Goal: Task Accomplishment & Management: Manage account settings

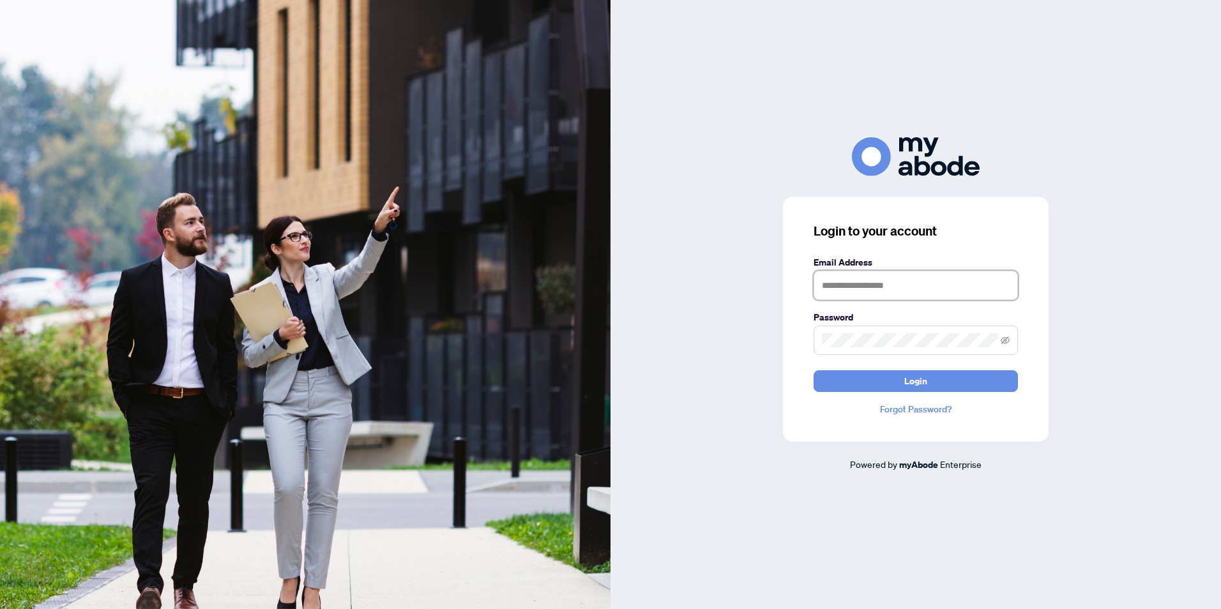
click at [830, 287] on input "text" at bounding box center [915, 285] width 204 height 29
type input "**********"
click at [813, 370] on button "Login" at bounding box center [915, 381] width 204 height 22
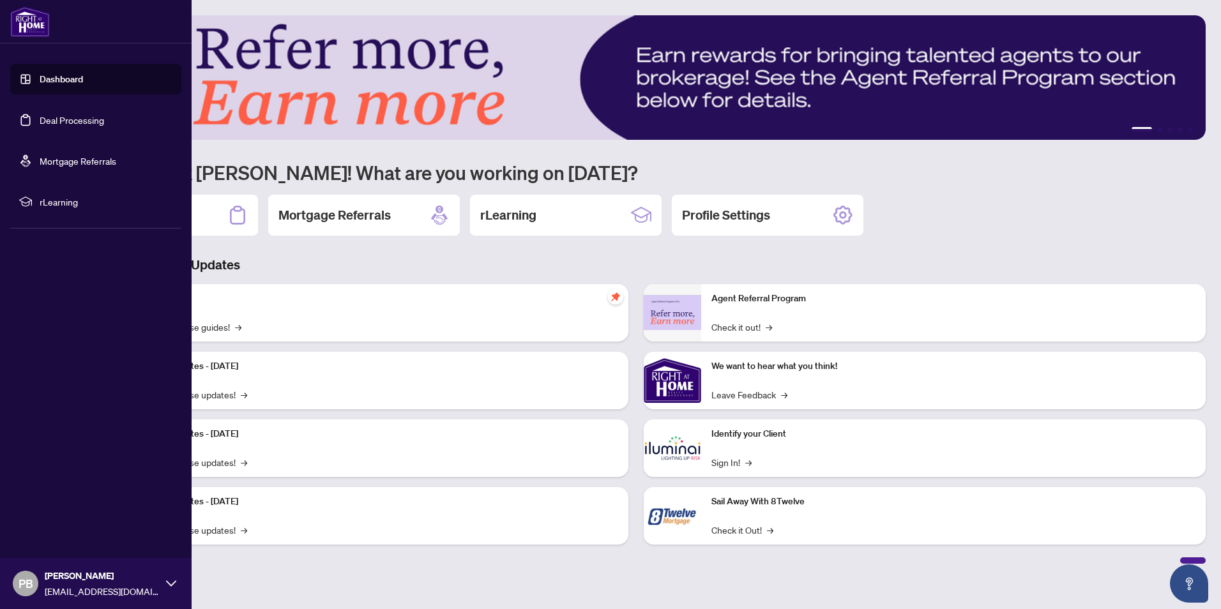
click at [65, 118] on link "Deal Processing" at bounding box center [72, 119] width 64 height 11
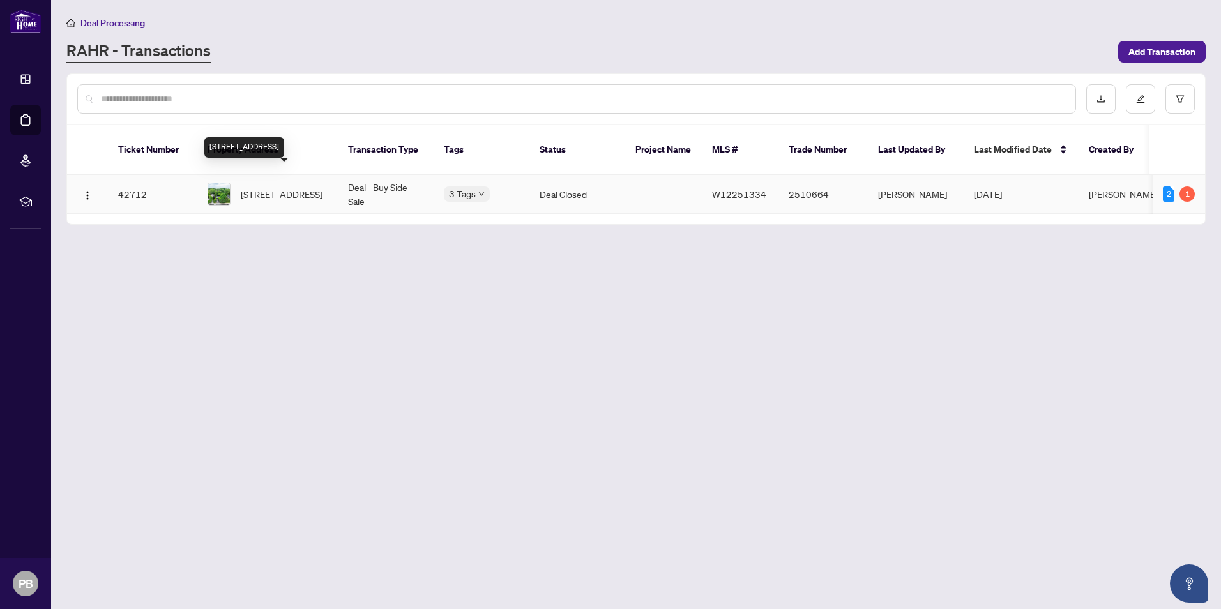
click at [265, 187] on span "[STREET_ADDRESS]" at bounding box center [282, 194] width 82 height 14
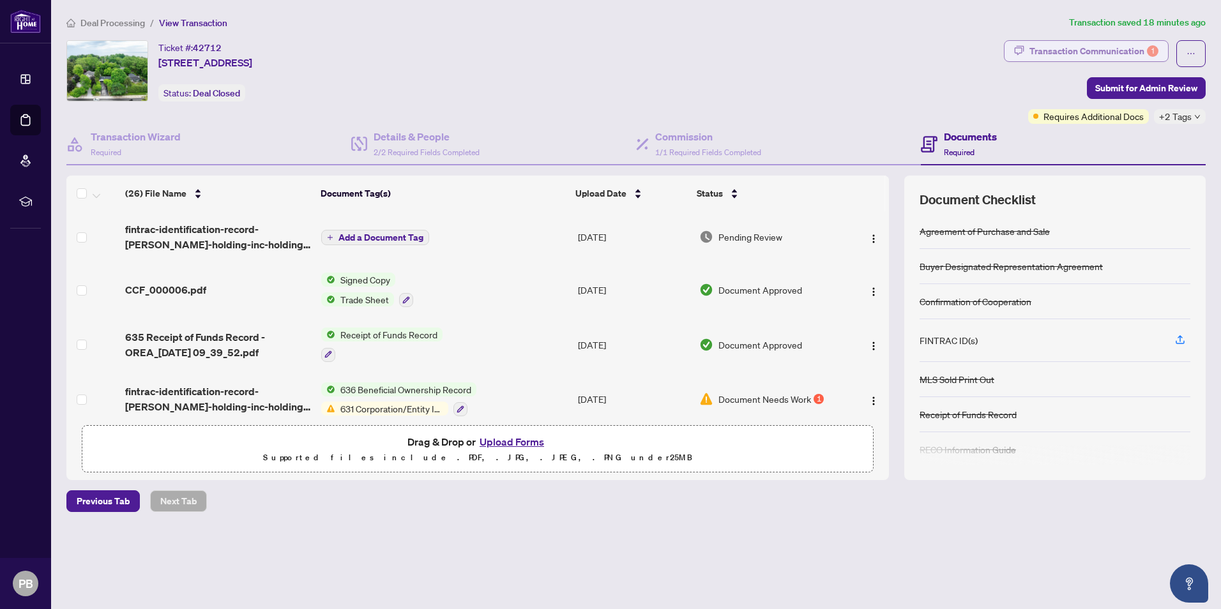
click at [1080, 54] on div "Transaction Communication 1" at bounding box center [1093, 51] width 129 height 20
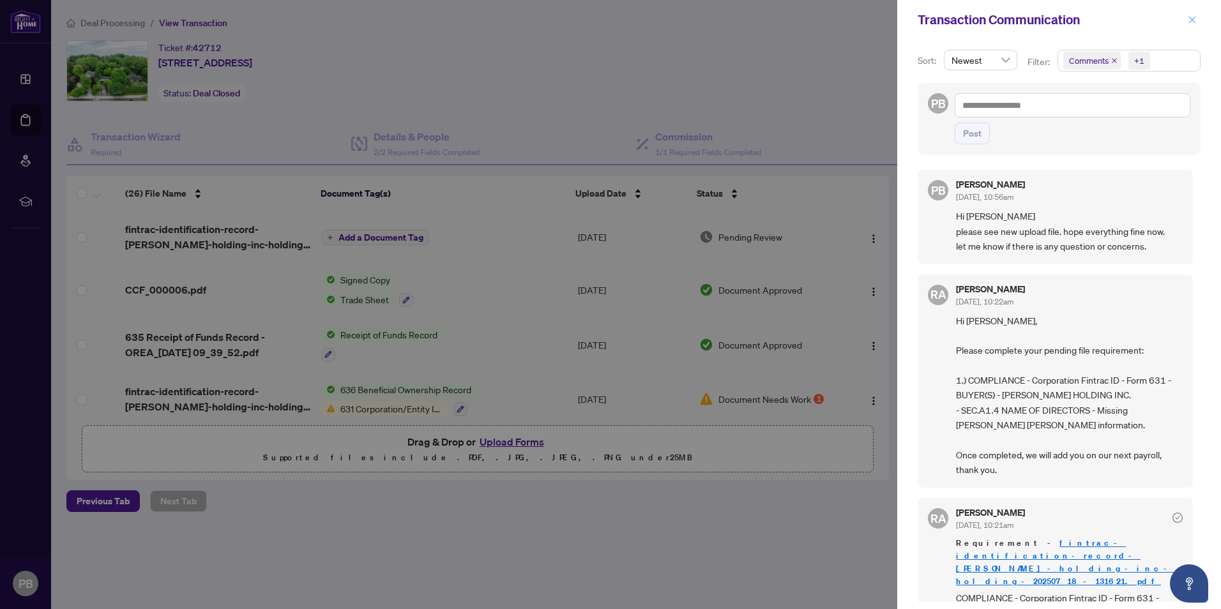
click at [1186, 18] on button "button" at bounding box center [1192, 19] width 17 height 15
